Goal: Transaction & Acquisition: Purchase product/service

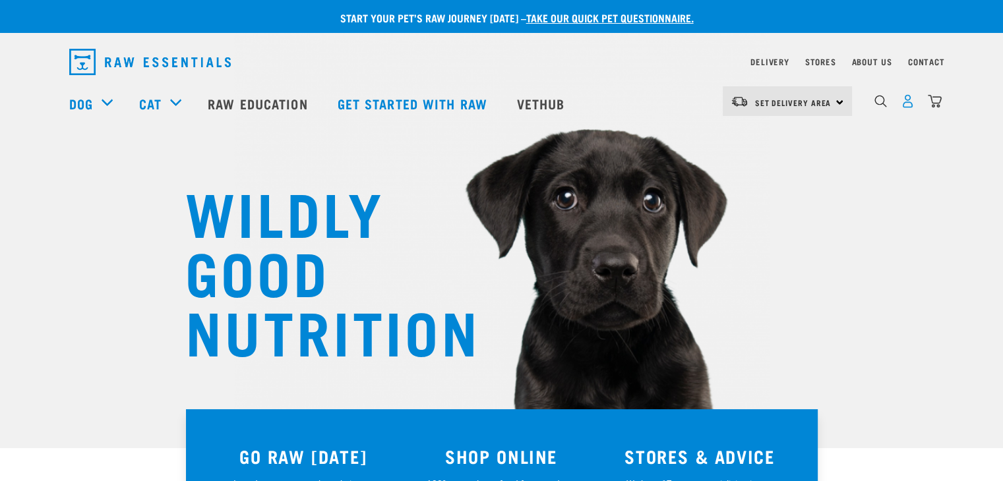
click at [904, 104] on img "dropdown navigation" at bounding box center [908, 101] width 14 height 14
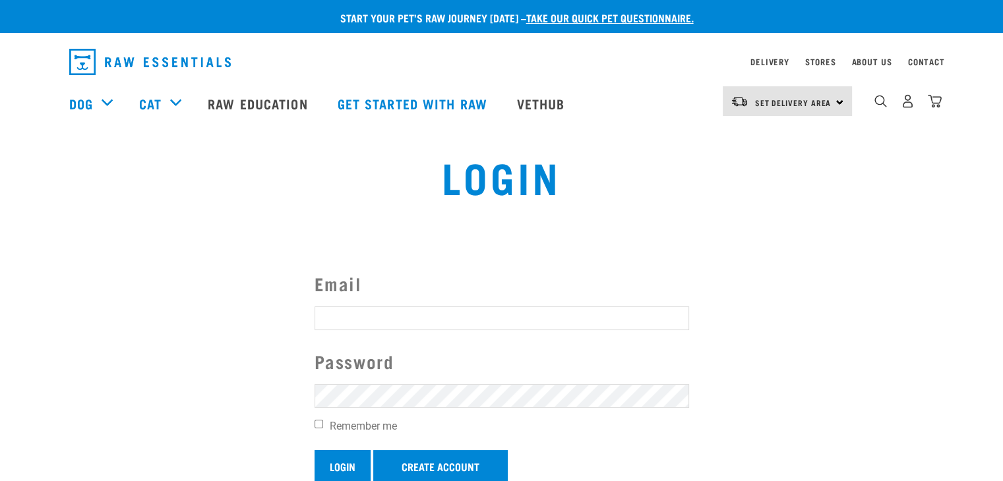
type input "k9pronelson@gmail.com"
click at [345, 468] on input "Login" at bounding box center [342, 466] width 56 height 32
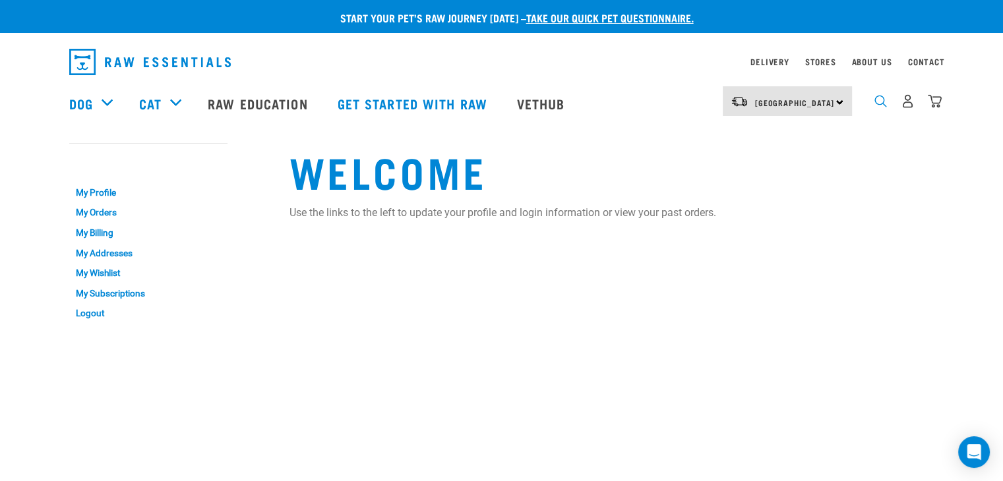
click at [881, 107] on img "dropdown navigation" at bounding box center [880, 101] width 13 height 13
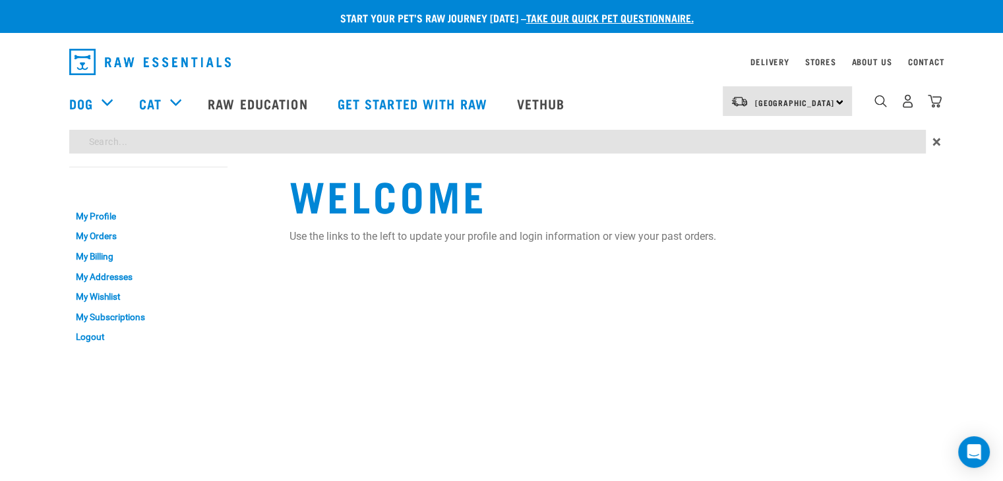
click at [154, 150] on input "search" at bounding box center [497, 142] width 856 height 24
type input "venison"
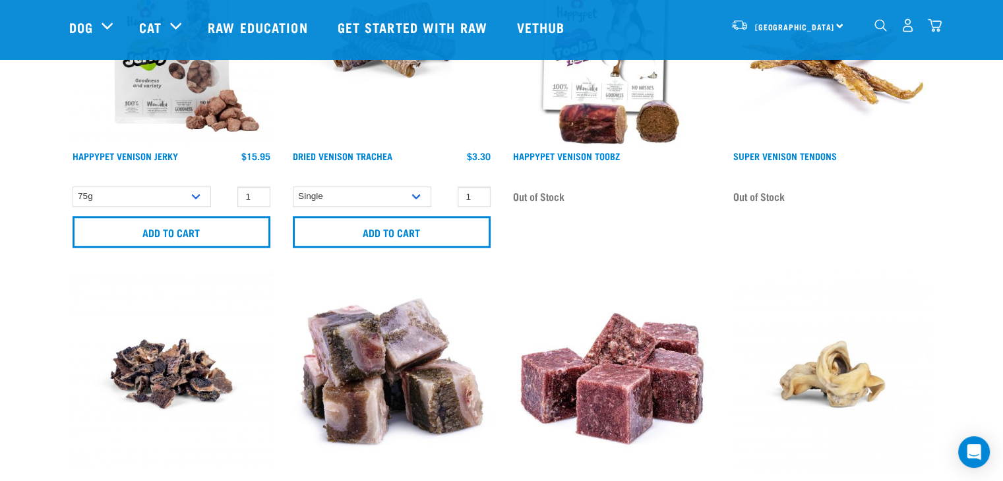
scroll to position [1055, 0]
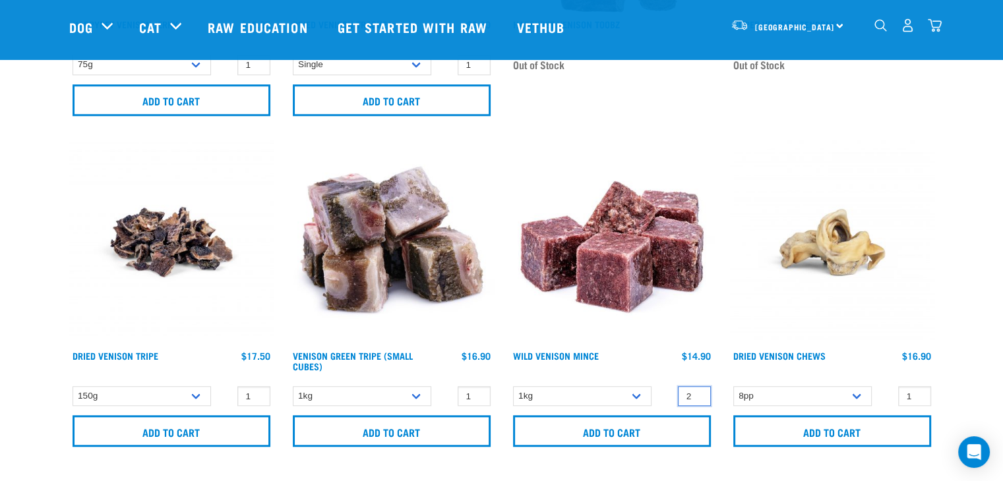
click at [697, 392] on input "2" at bounding box center [694, 396] width 33 height 20
click at [697, 392] on input "3" at bounding box center [694, 396] width 33 height 20
click at [697, 392] on input "4" at bounding box center [694, 396] width 33 height 20
click at [697, 392] on input "5" at bounding box center [694, 396] width 33 height 20
type input "6"
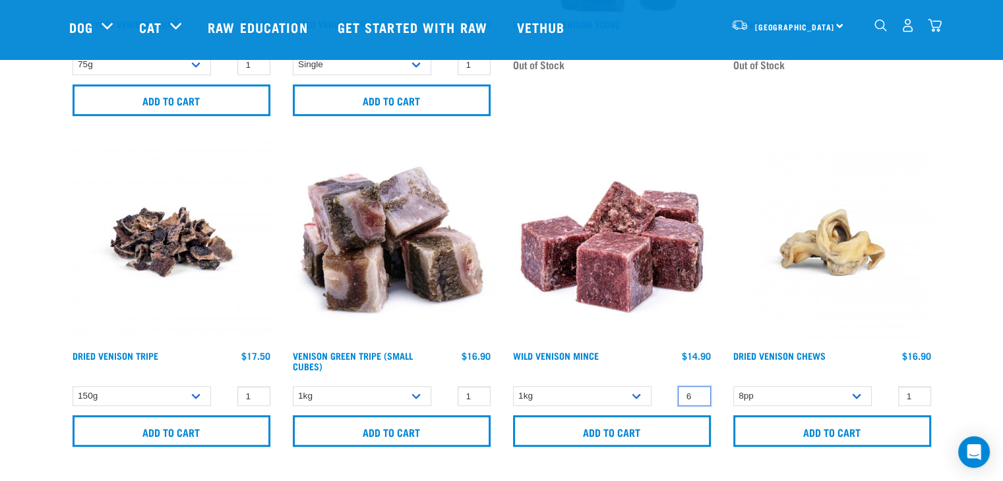
click at [697, 392] on input "6" at bounding box center [694, 396] width 33 height 20
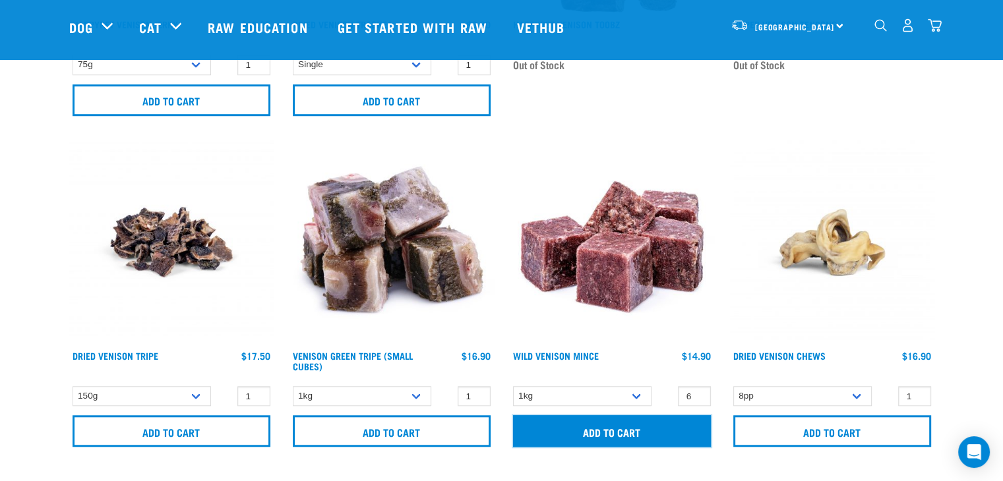
click at [617, 432] on input "Add to cart" at bounding box center [612, 431] width 198 height 32
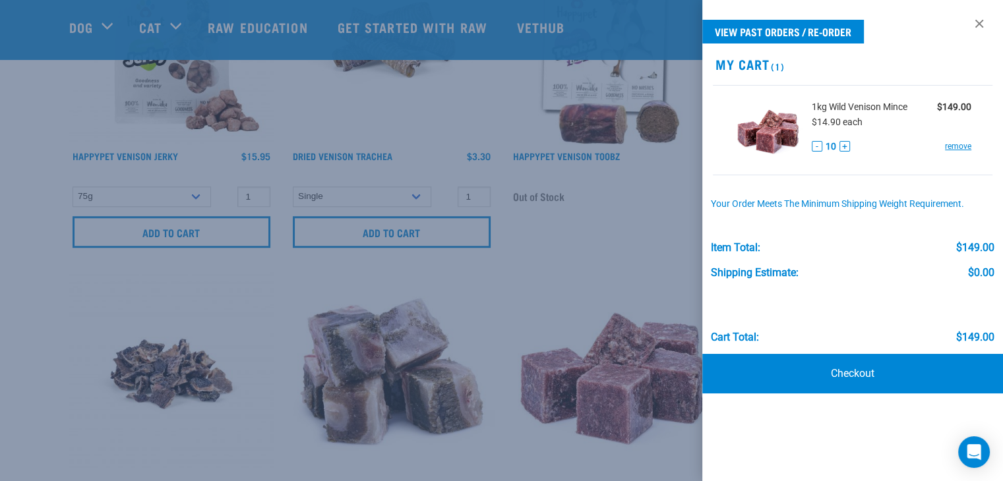
scroll to position [857, 0]
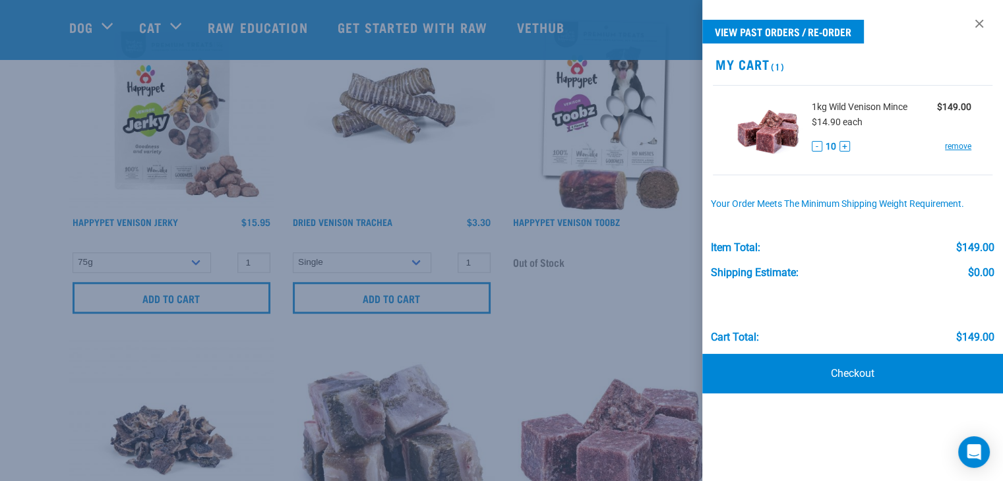
click at [19, 151] on div at bounding box center [501, 240] width 1003 height 481
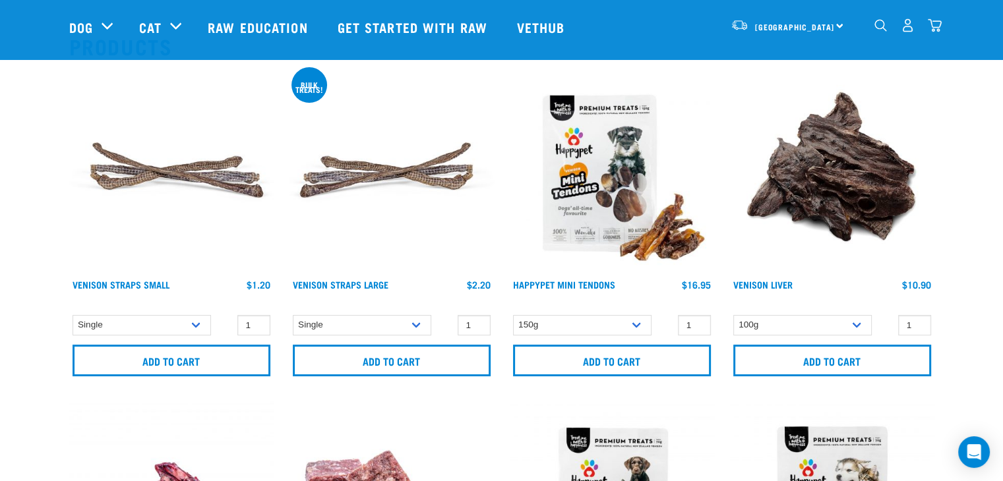
scroll to position [0, 0]
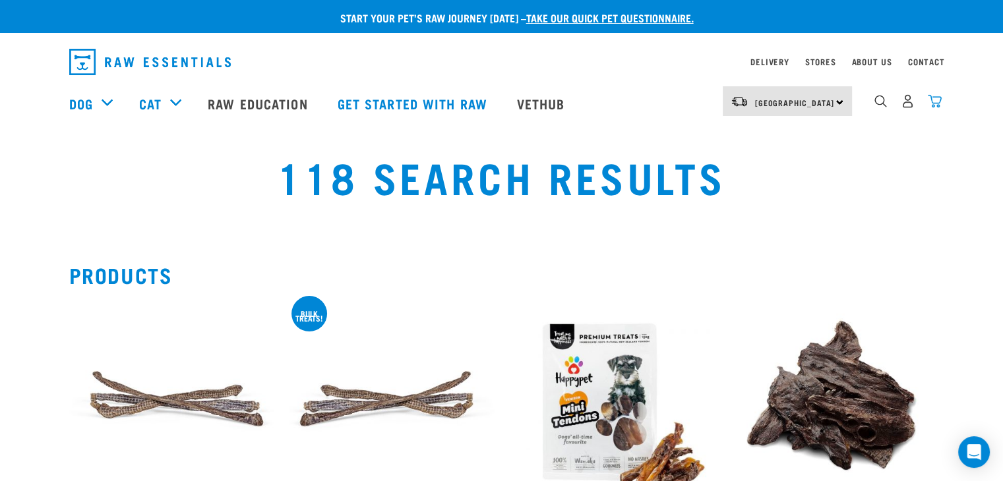
click at [933, 105] on img "dropdown navigation" at bounding box center [935, 101] width 14 height 14
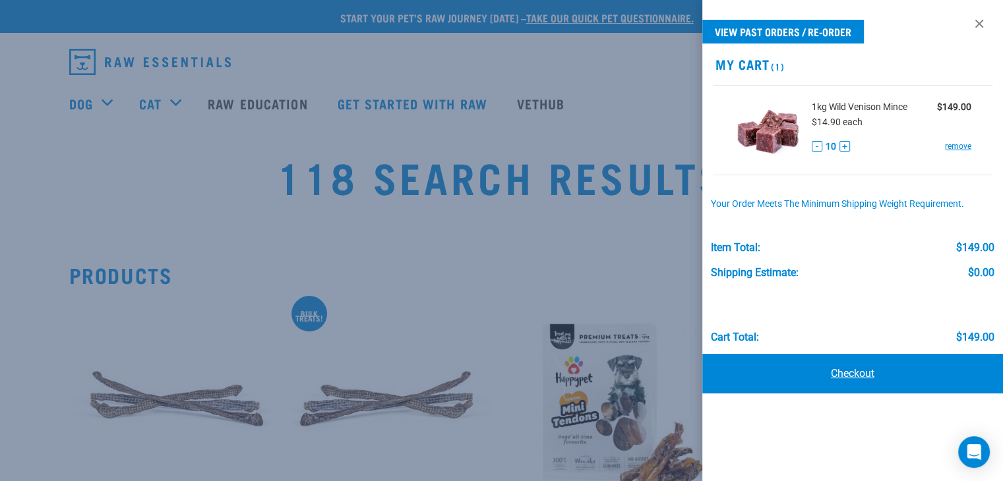
click at [844, 372] on link "Checkout" at bounding box center [852, 374] width 301 height 40
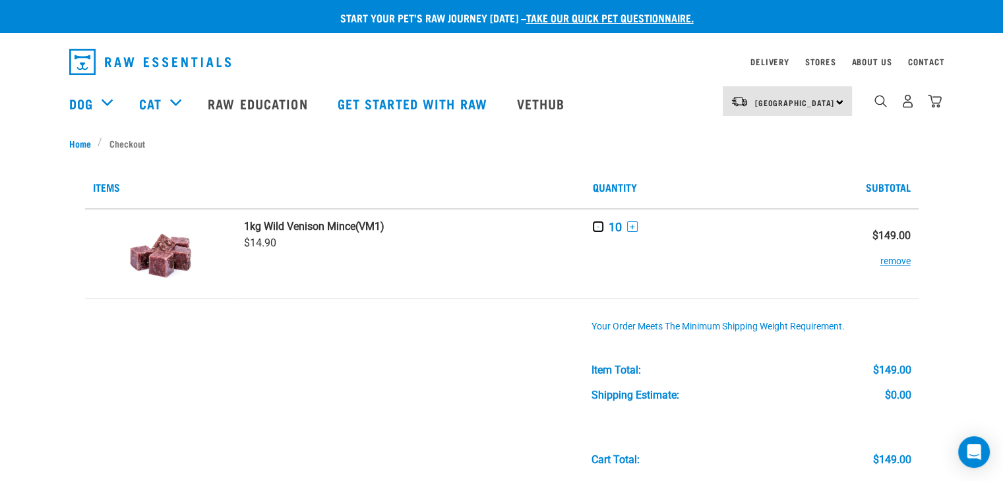
click at [600, 228] on button "-" at bounding box center [598, 227] width 11 height 11
click at [622, 229] on button "+" at bounding box center [625, 227] width 11 height 11
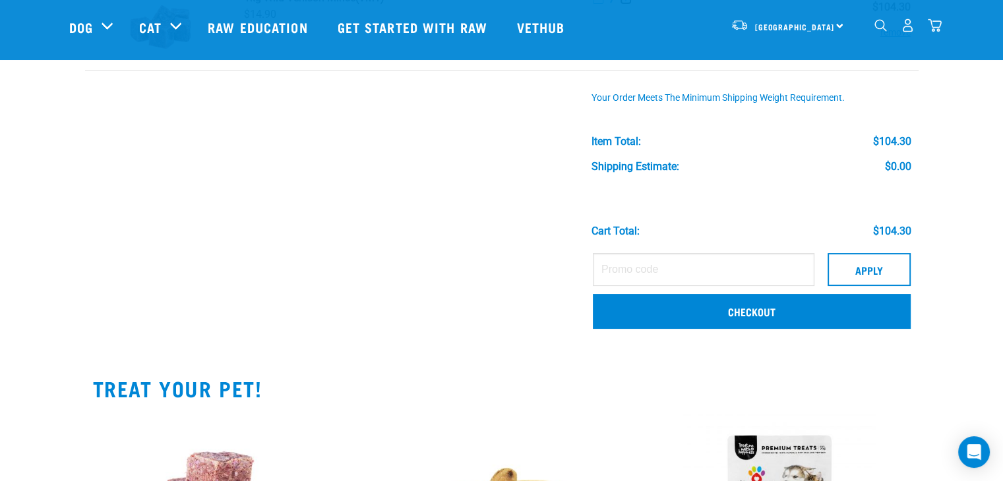
scroll to position [66, 0]
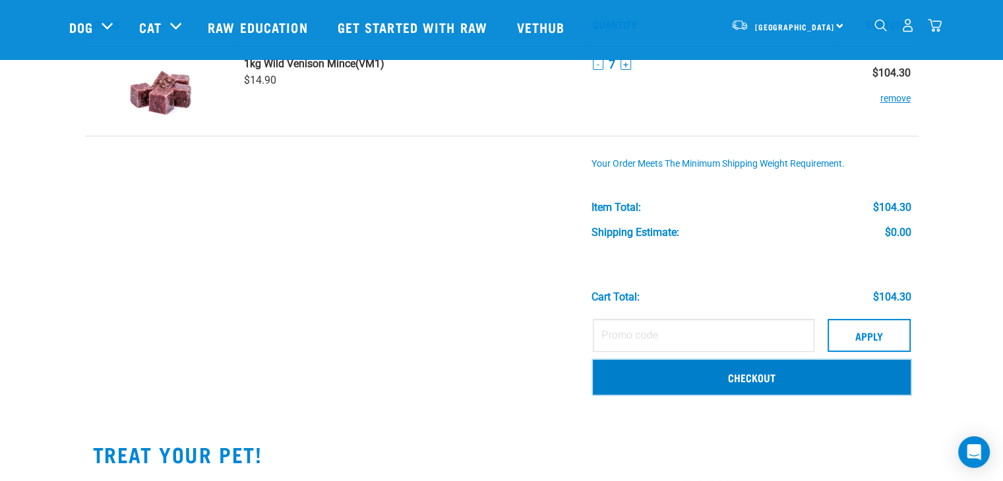
click at [762, 378] on link "Checkout" at bounding box center [752, 377] width 318 height 34
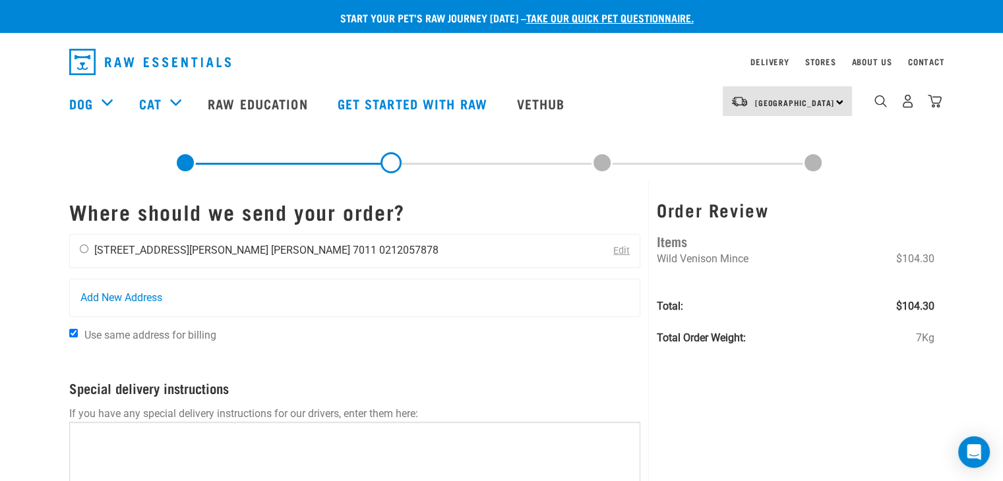
click at [87, 250] on input "radio" at bounding box center [84, 249] width 9 height 9
radio input "true"
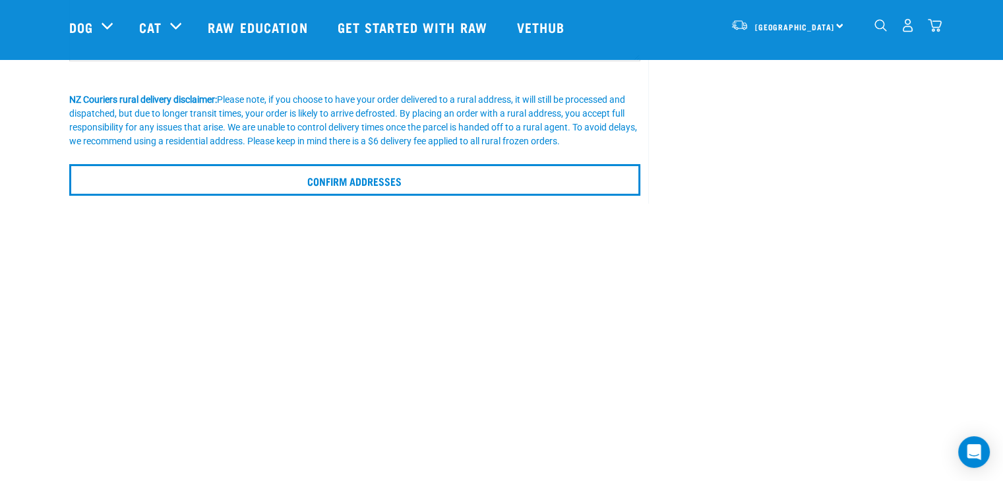
scroll to position [396, 0]
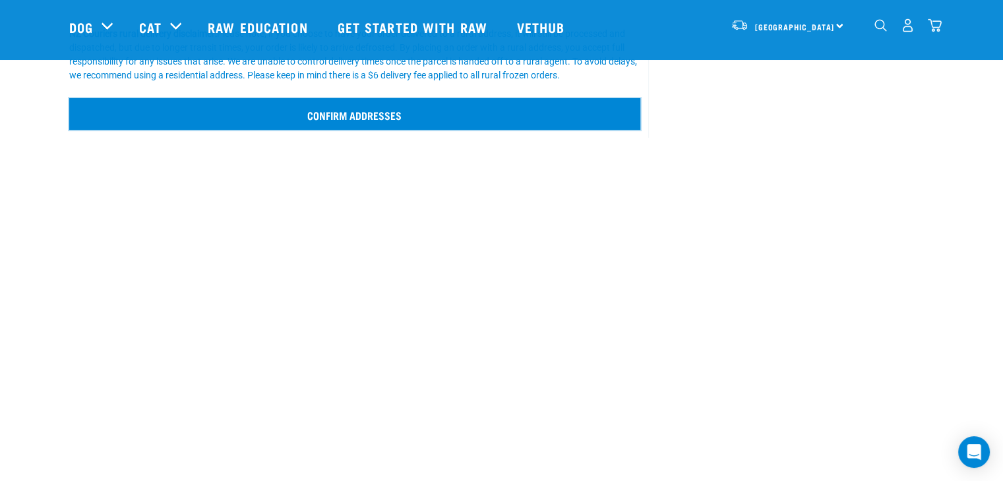
click at [378, 113] on input "Confirm addresses" at bounding box center [355, 114] width 572 height 32
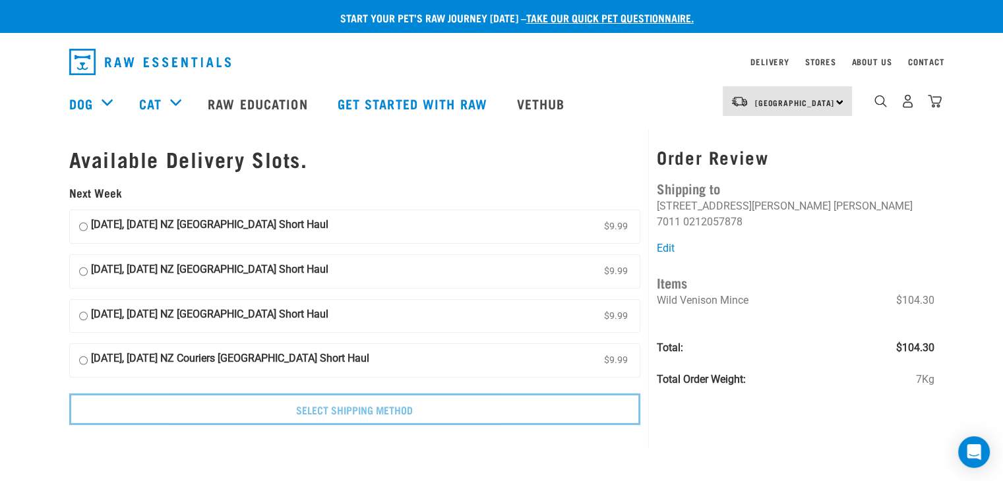
click at [82, 225] on input "30 September, Tuesday NZ Couriers South Island Short Haul $9.99" at bounding box center [83, 227] width 9 height 20
radio input "true"
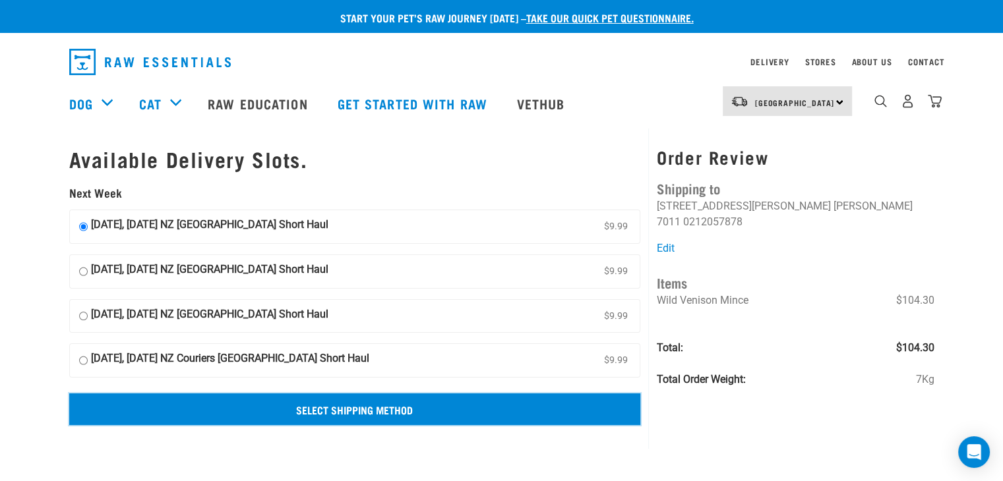
click at [341, 412] on input "Select Shipping Method" at bounding box center [355, 410] width 572 height 32
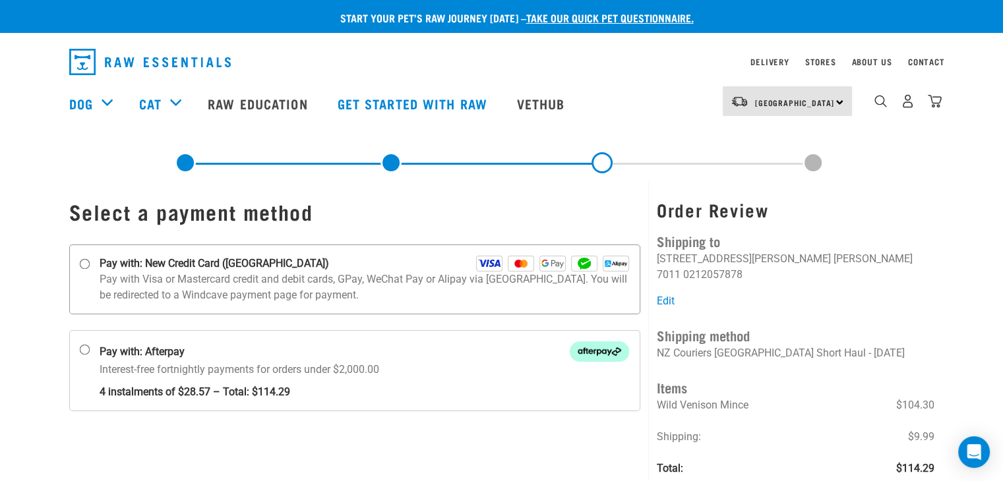
click at [80, 264] on input "Pay with: New Credit Card ([GEOGRAPHIC_DATA])" at bounding box center [84, 264] width 11 height 11
radio input "true"
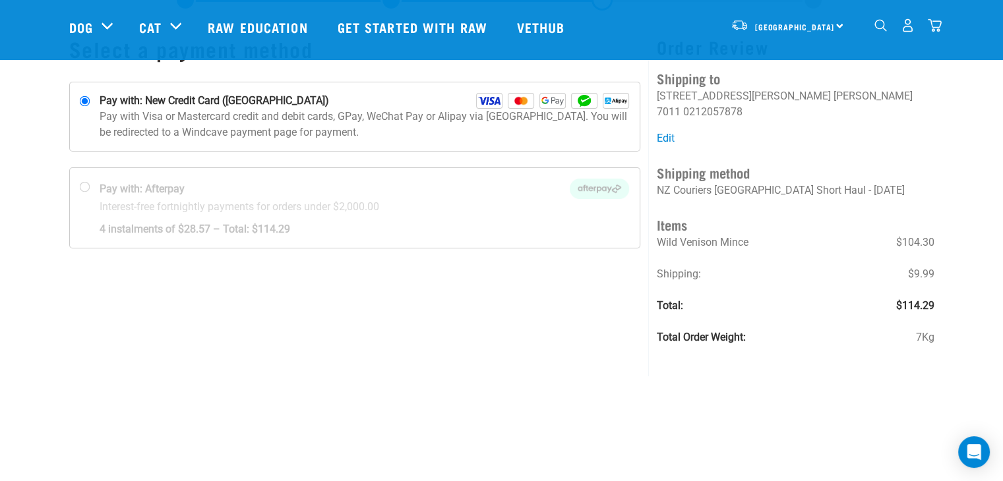
scroll to position [132, 0]
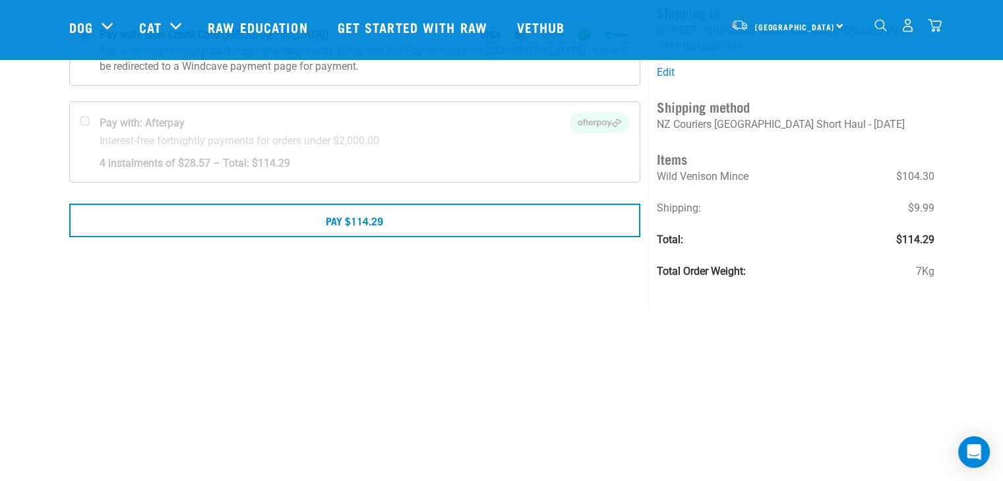
scroll to position [198, 0]
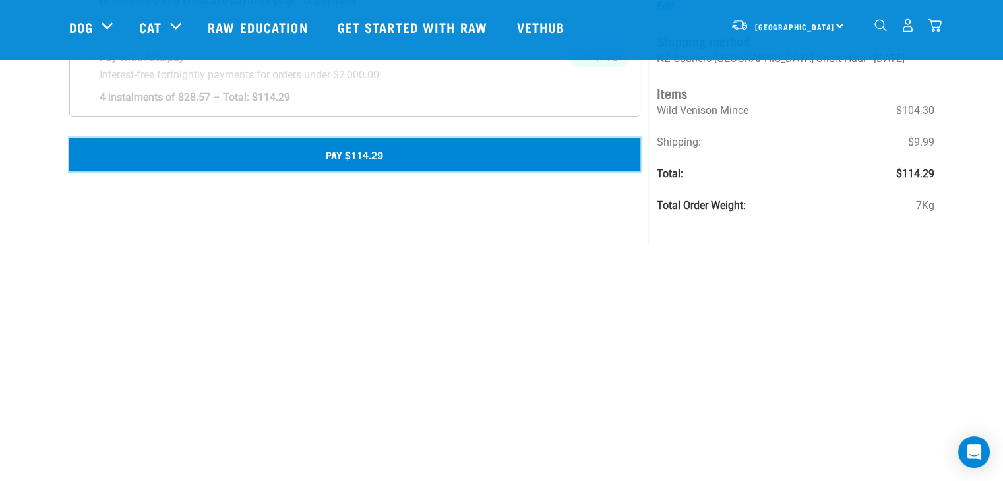
click at [360, 160] on button "Pay $114.29" at bounding box center [355, 154] width 572 height 33
